Goal: Check status: Check status

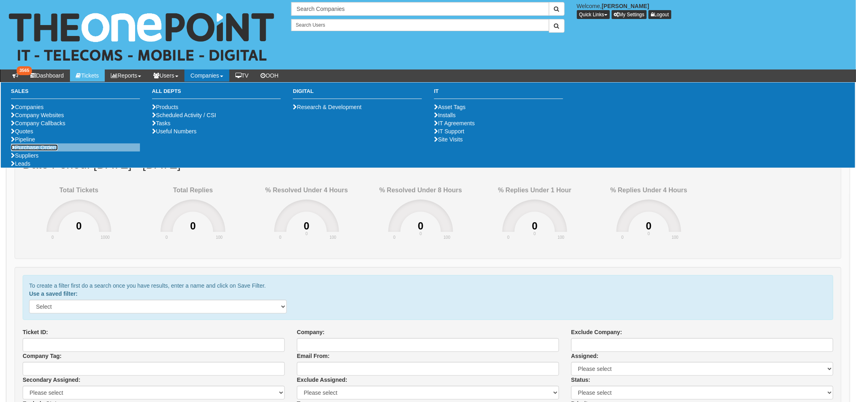
click at [56, 151] on link "Purchase Orders" at bounding box center [34, 147] width 47 height 6
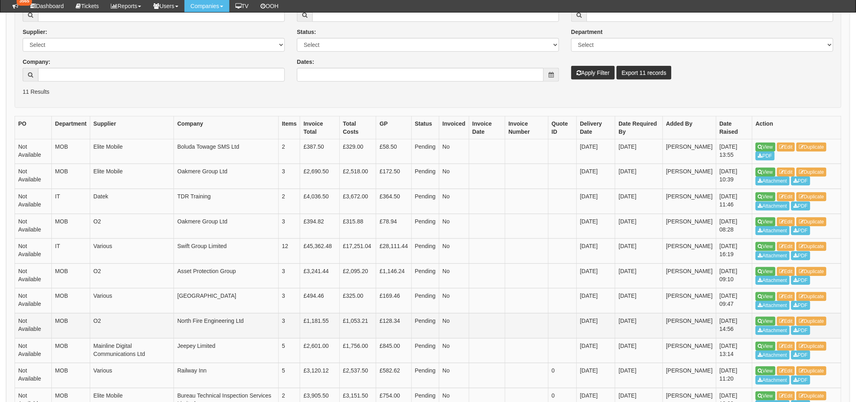
scroll to position [82, 0]
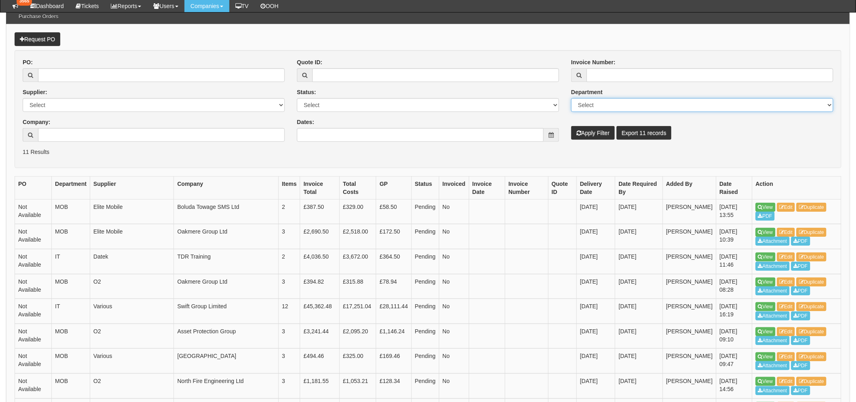
click at [605, 104] on select "Select Mobiles IT Telecoms Marketing Digital Internal" at bounding box center [702, 105] width 262 height 14
select select "MOB"
click at [571, 98] on select "Select Mobiles IT Telecoms Marketing Digital Internal" at bounding box center [702, 105] width 262 height 14
click at [584, 131] on button "Apply Filter" at bounding box center [593, 133] width 44 height 14
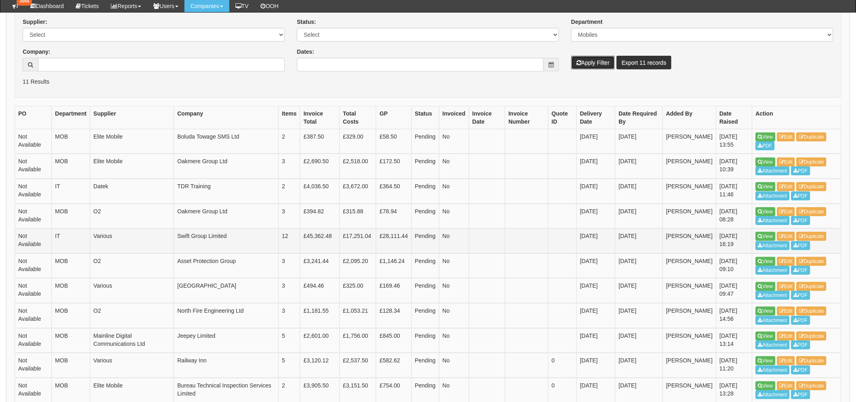
scroll to position [217, 0]
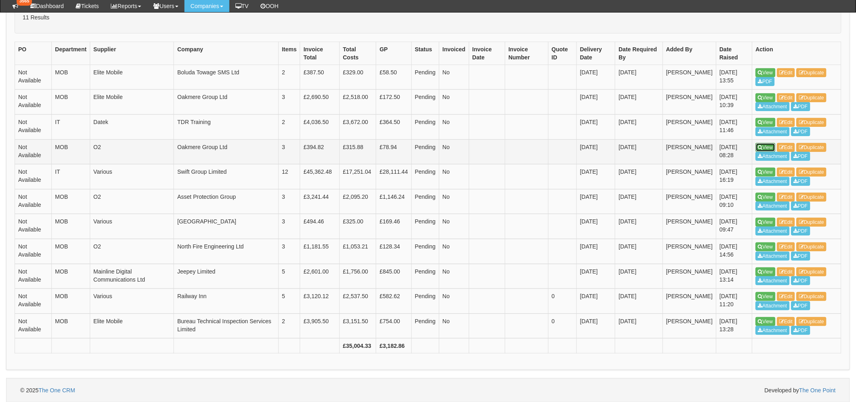
click at [767, 148] on link "View" at bounding box center [765, 147] width 20 height 9
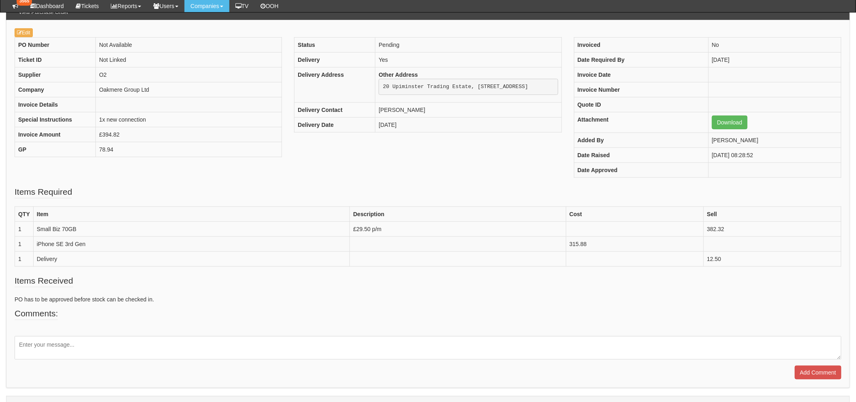
scroll to position [90, 0]
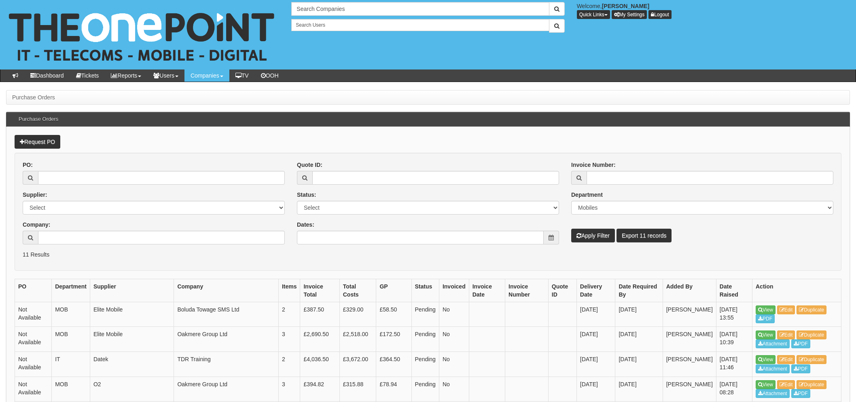
select select "MOB"
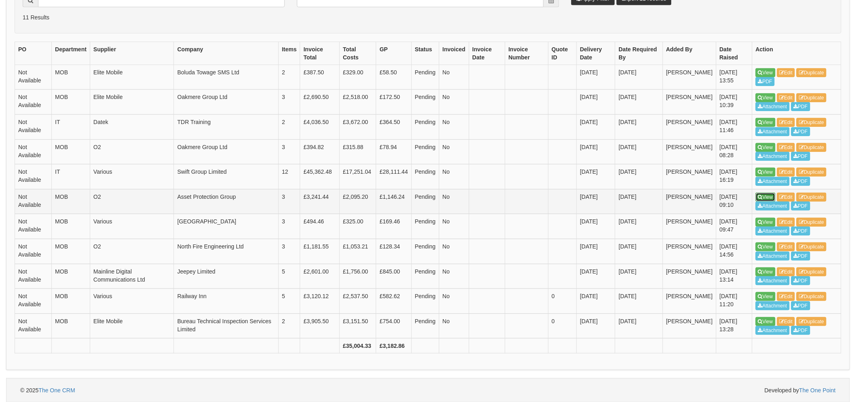
click at [769, 195] on link "View" at bounding box center [765, 197] width 20 height 9
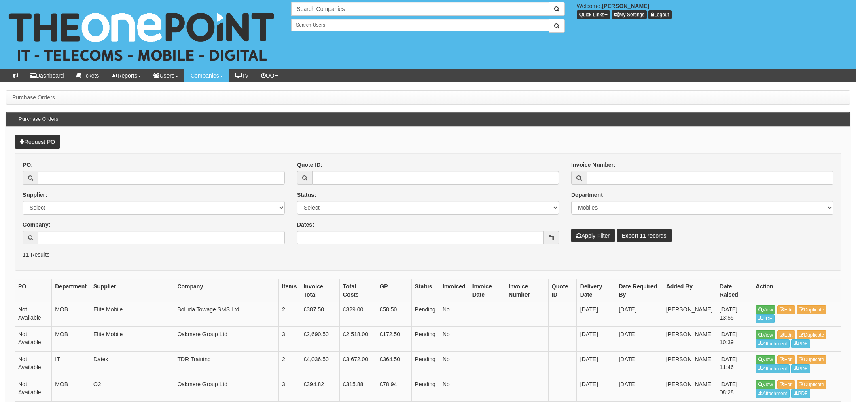
select select "MOB"
